Goal: Task Accomplishment & Management: Manage account settings

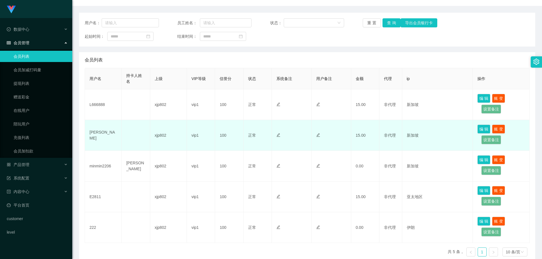
scroll to position [87, 0]
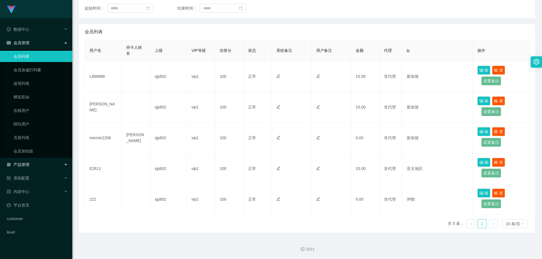
click at [36, 165] on div "产品管理" at bounding box center [36, 164] width 72 height 11
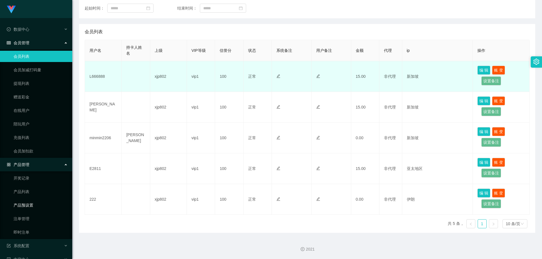
drag, startPoint x: 38, startPoint y: 205, endPoint x: 192, endPoint y: 152, distance: 162.7
click at [38, 205] on link "产品预设置" at bounding box center [41, 205] width 54 height 11
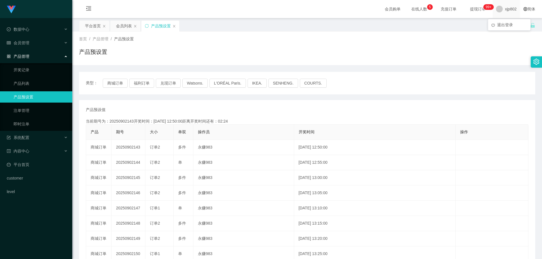
click at [505, 10] on span "xjp802" at bounding box center [511, 9] width 12 height 18
click at [503, 24] on span "退出登录" at bounding box center [505, 25] width 16 height 5
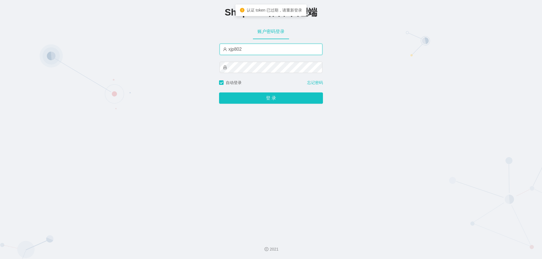
click at [252, 49] on input "xjp802" at bounding box center [270, 49] width 103 height 11
type input "xjp806"
click at [219, 93] on button "登 录" at bounding box center [271, 98] width 104 height 11
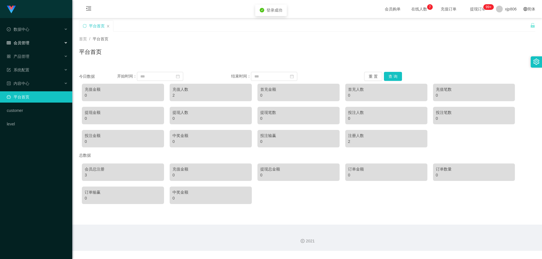
click at [30, 42] on div "会员管理" at bounding box center [36, 42] width 72 height 11
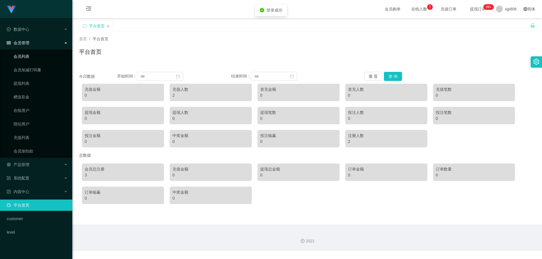
click at [29, 53] on link "会员列表" at bounding box center [41, 56] width 54 height 11
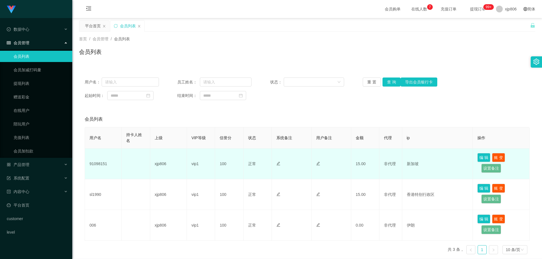
scroll to position [26, 0]
